Goal: Task Accomplishment & Management: Use online tool/utility

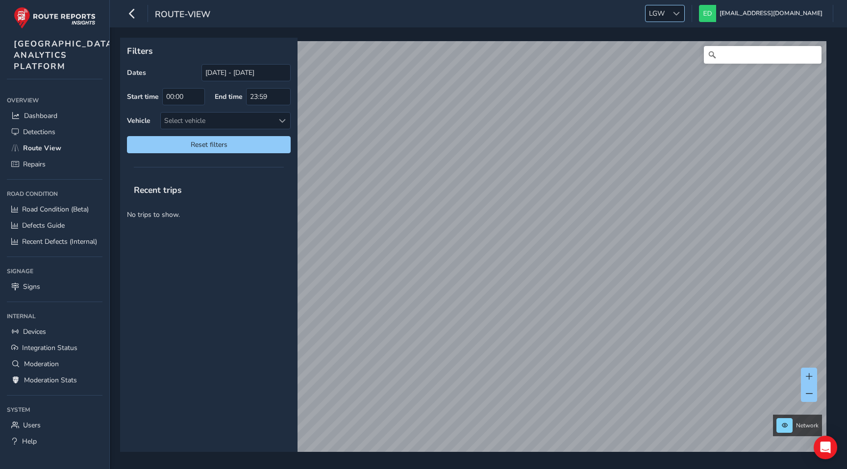
click at [684, 13] on div at bounding box center [676, 13] width 16 height 16
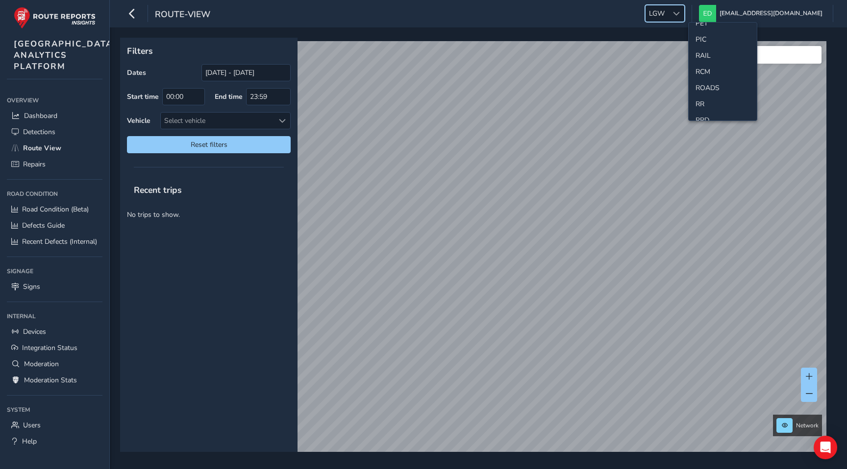
scroll to position [475, 0]
click at [710, 43] on li "SCC" at bounding box center [722, 44] width 68 height 16
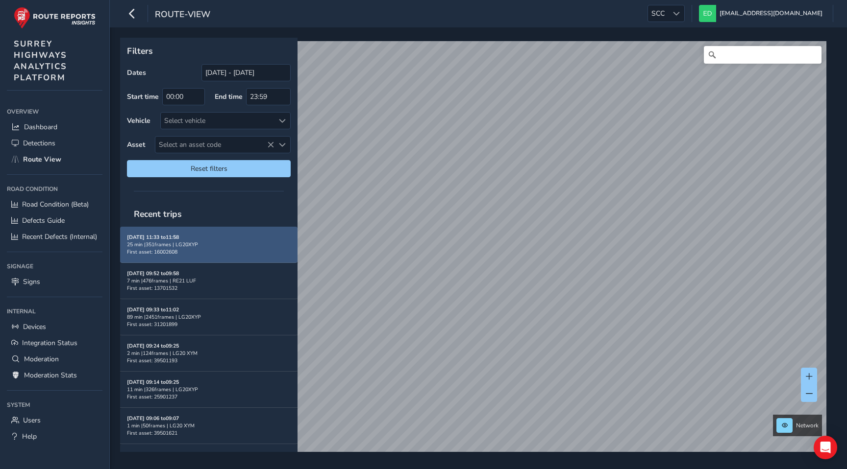
click at [203, 252] on div "Aug 26, 11:33 to 11:58 25 min | 351 frames | LG20XYP First asset: 16002608" at bounding box center [209, 245] width 164 height 22
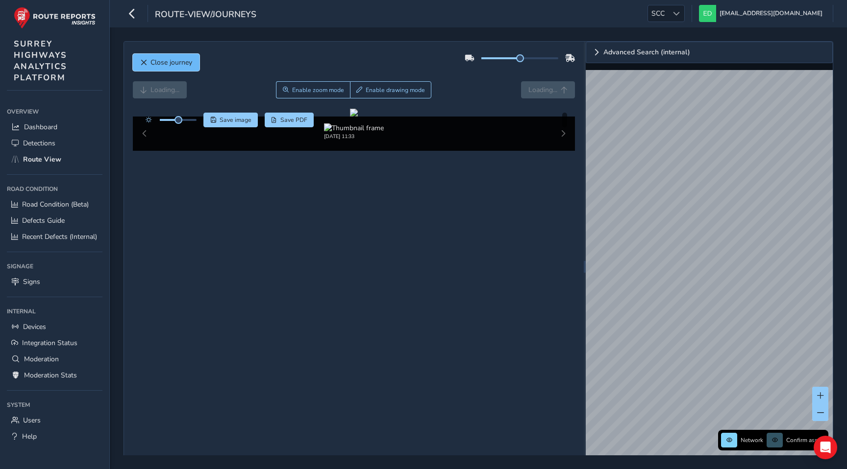
click at [154, 54] on button "Close journey" at bounding box center [166, 62] width 67 height 17
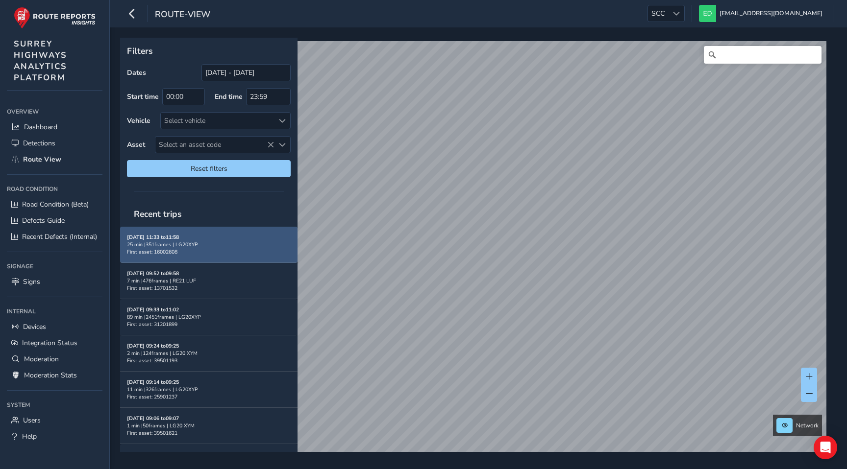
click at [196, 239] on div "Aug 26, 11:33 to 11:58 25 min | 351 frames | LG20XYP First asset: 16002608" at bounding box center [209, 245] width 164 height 22
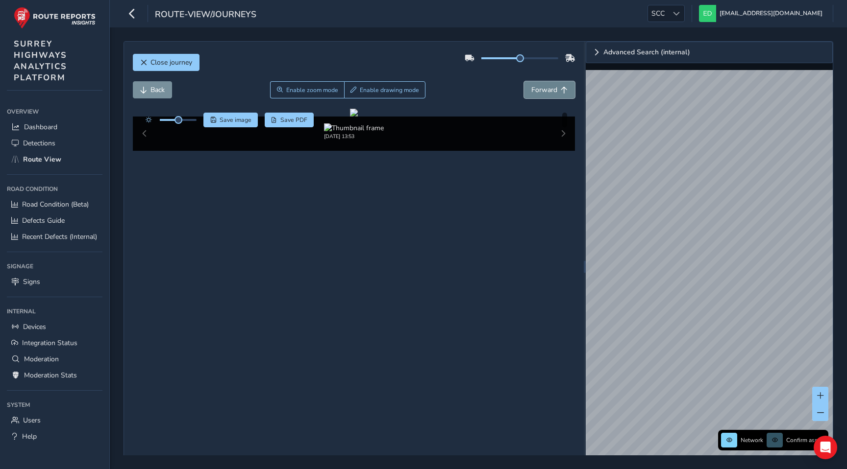
click at [538, 89] on span "Forward" at bounding box center [544, 89] width 26 height 9
drag, startPoint x: 517, startPoint y: 56, endPoint x: 565, endPoint y: 58, distance: 47.6
click at [565, 58] on div at bounding box center [520, 58] width 111 height 16
click at [548, 89] on span "Forward" at bounding box center [544, 89] width 26 height 9
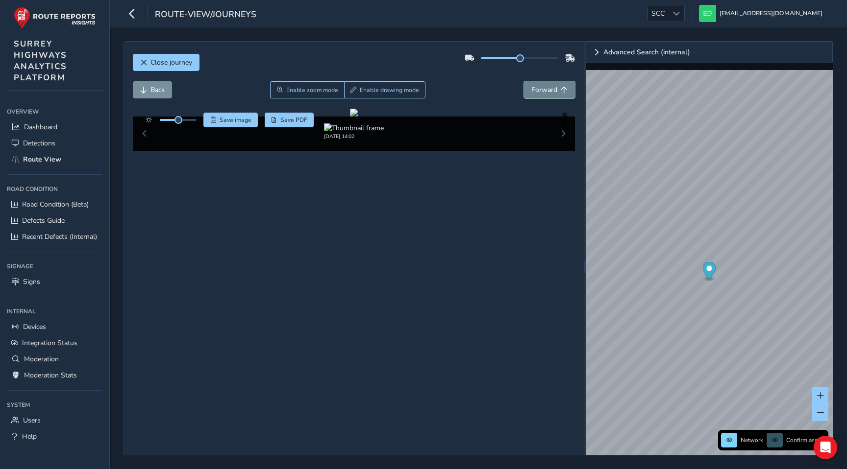
click at [548, 89] on span "Forward" at bounding box center [544, 89] width 26 height 9
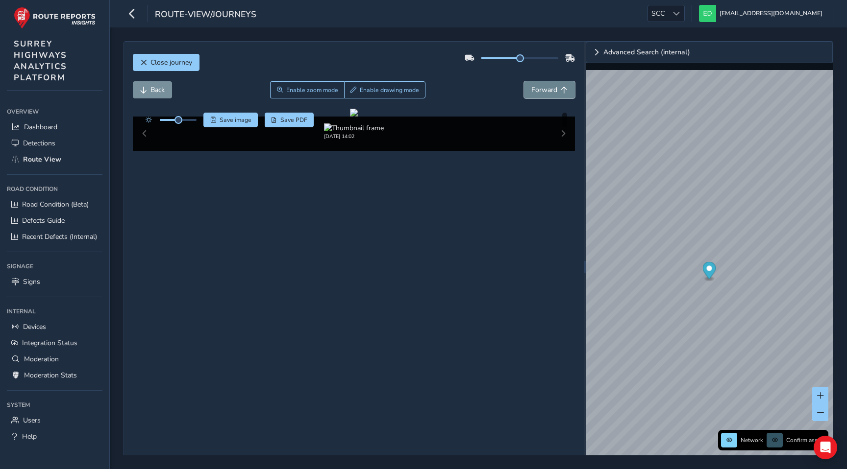
click at [548, 89] on span "Forward" at bounding box center [544, 89] width 26 height 9
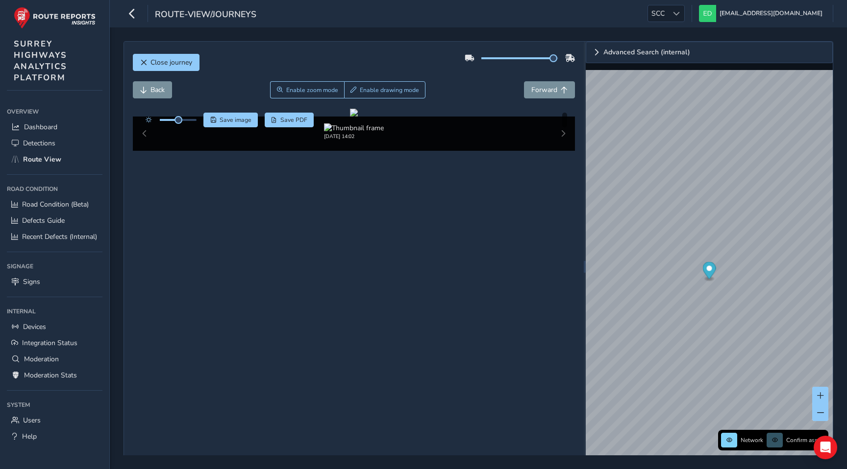
drag, startPoint x: 520, startPoint y: 58, endPoint x: 571, endPoint y: 57, distance: 51.0
click at [571, 57] on div at bounding box center [520, 58] width 111 height 16
